Goal: Register for event/course

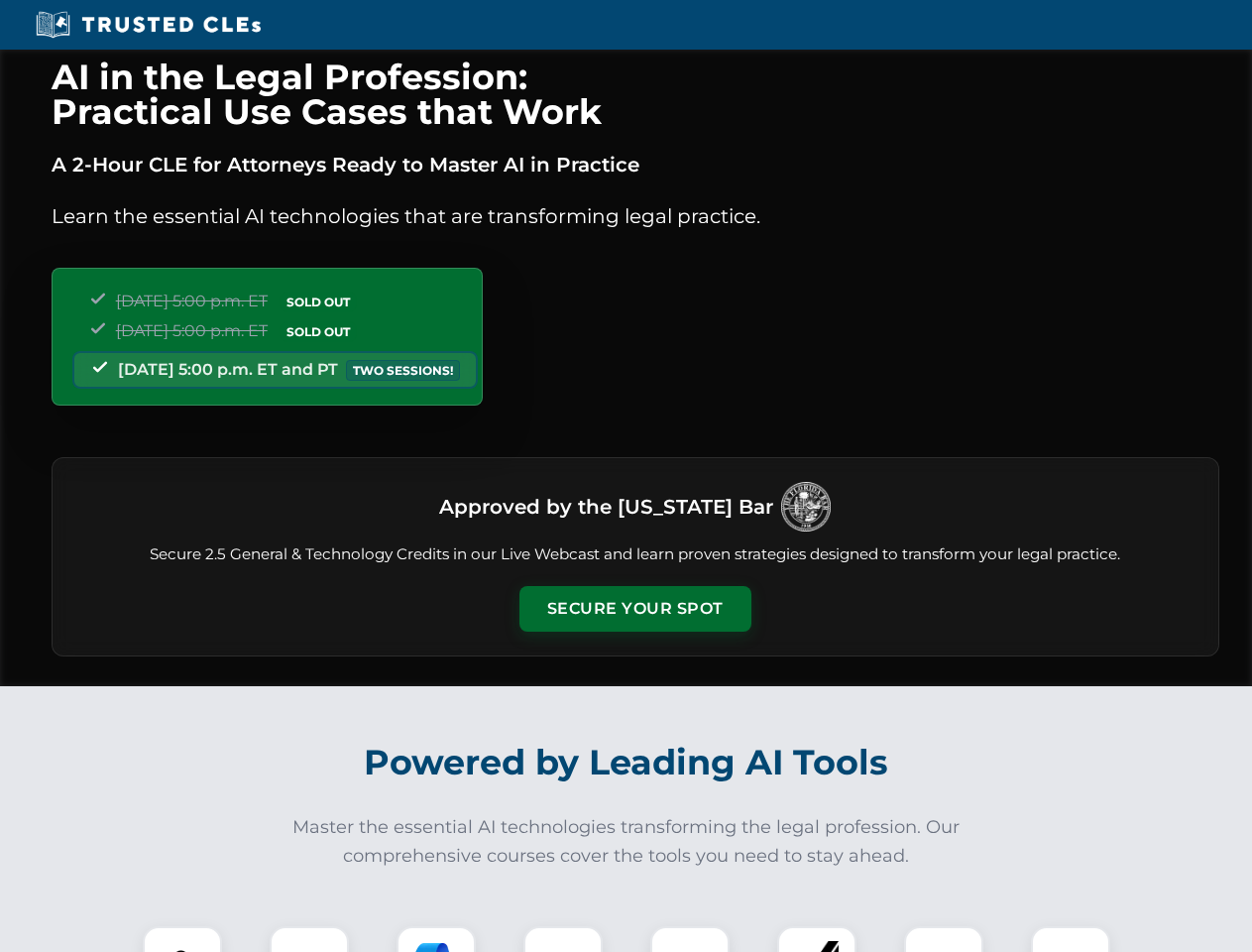
click at [634, 608] on button "Secure Your Spot" at bounding box center [635, 609] width 232 height 46
click at [183, 939] on img at bounding box center [183, 966] width 58 height 58
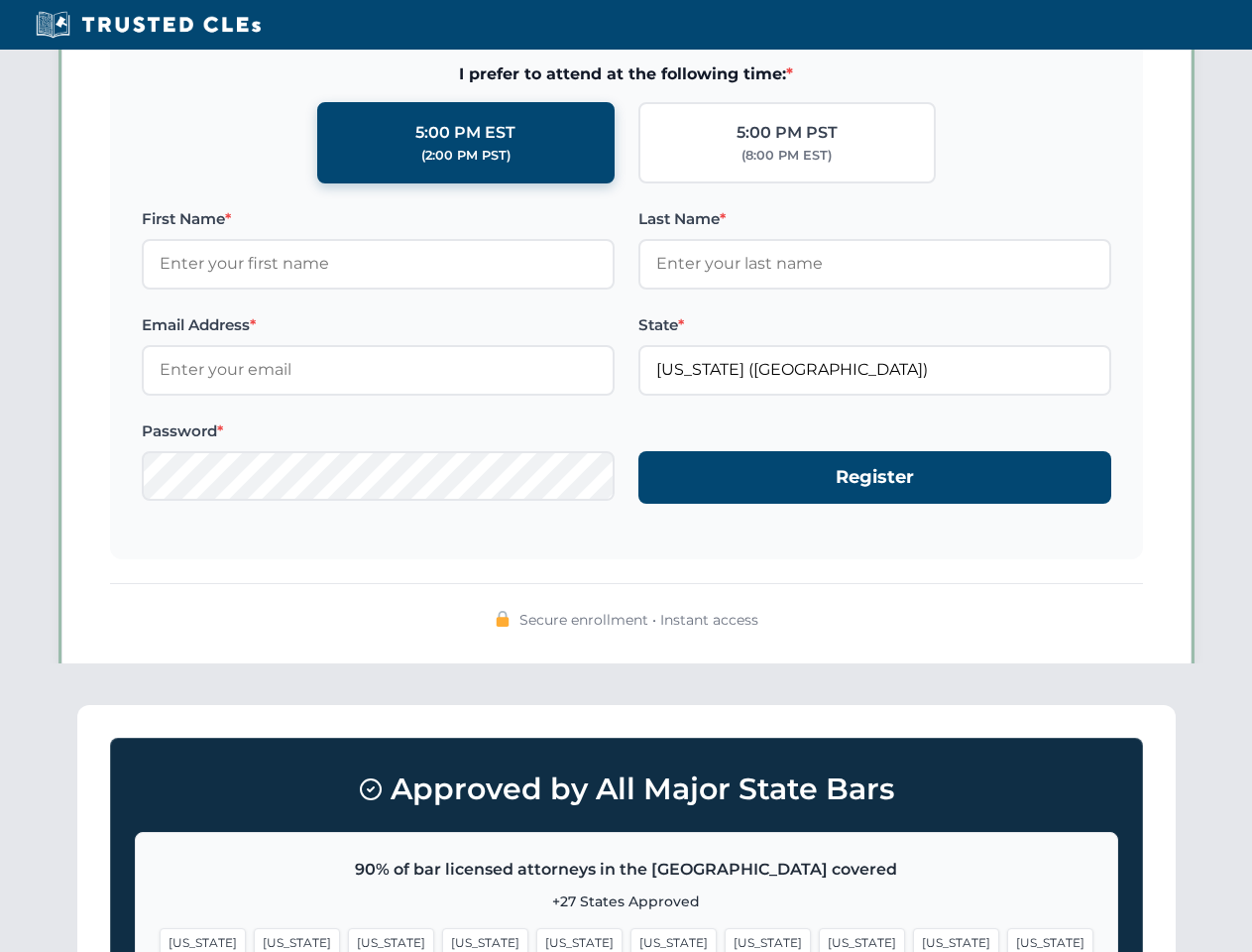
click at [724, 939] on span "[US_STATE]" at bounding box center [767, 942] width 86 height 29
click at [913, 939] on span "[US_STATE]" at bounding box center [956, 942] width 86 height 29
